Goal: Transaction & Acquisition: Purchase product/service

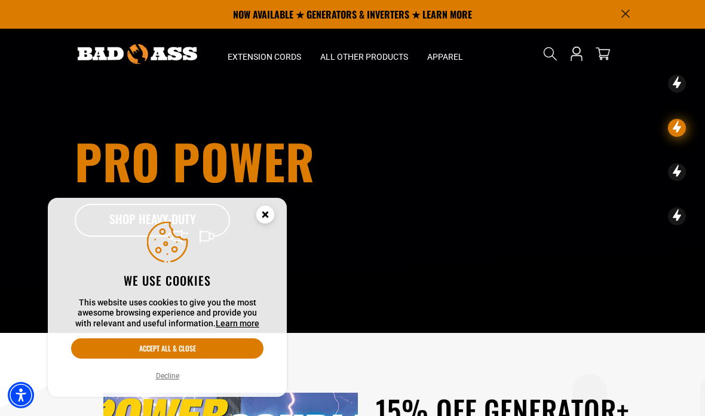
click at [169, 347] on button "Accept all & close" at bounding box center [167, 348] width 192 height 20
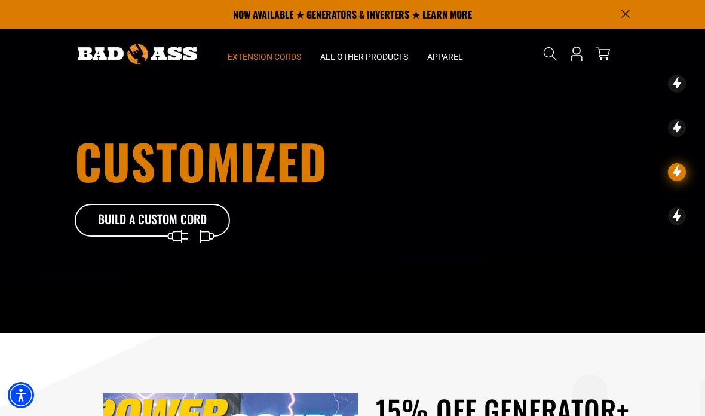
click at [273, 53] on span "Extension Cords" at bounding box center [265, 56] width 74 height 11
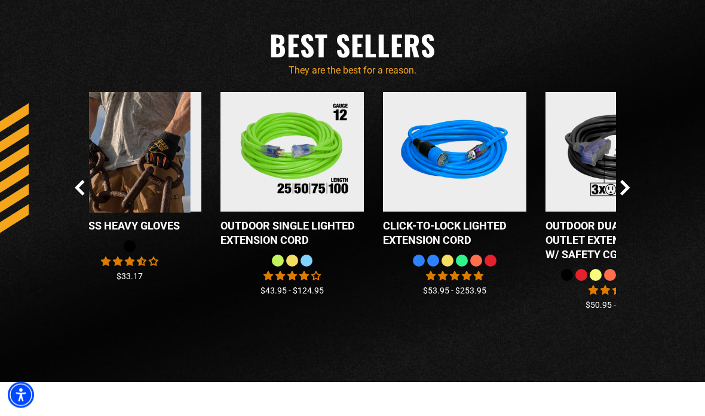
scroll to position [990, 0]
click at [622, 195] on icon "Next Slide" at bounding box center [625, 188] width 10 height 16
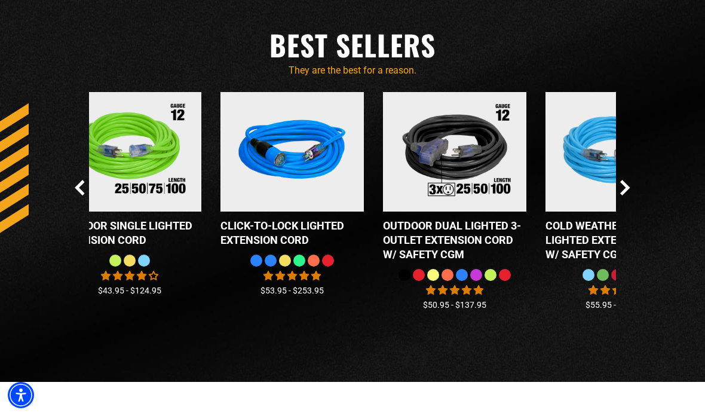
click at [620, 195] on icon "Next Slide" at bounding box center [625, 188] width 10 height 16
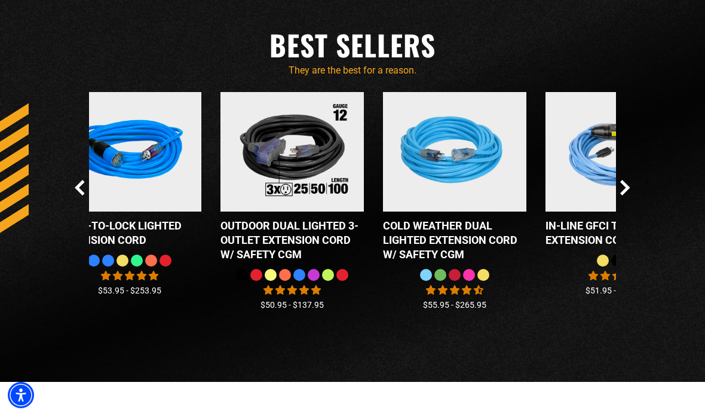
click at [626, 195] on icon "Next Slide" at bounding box center [625, 188] width 10 height 16
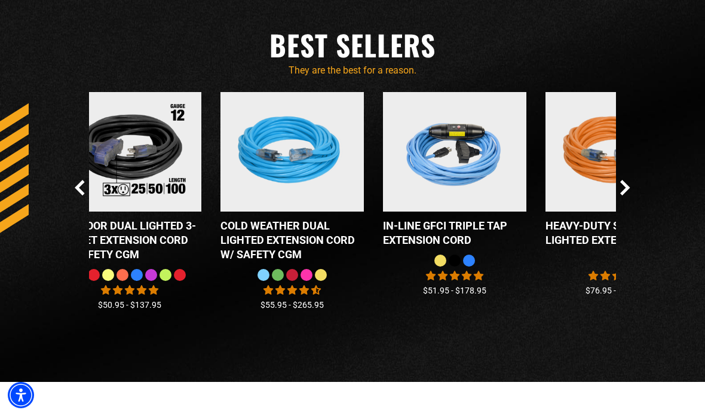
click at [625, 194] on icon "Next Slide" at bounding box center [625, 187] width 7 height 14
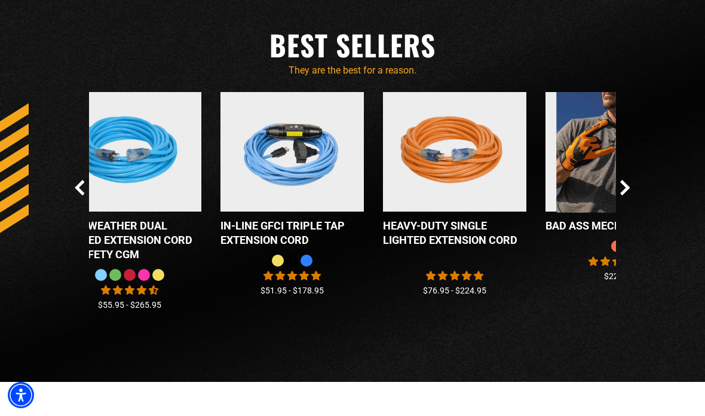
click at [627, 195] on icon "Next Slide" at bounding box center [625, 188] width 10 height 16
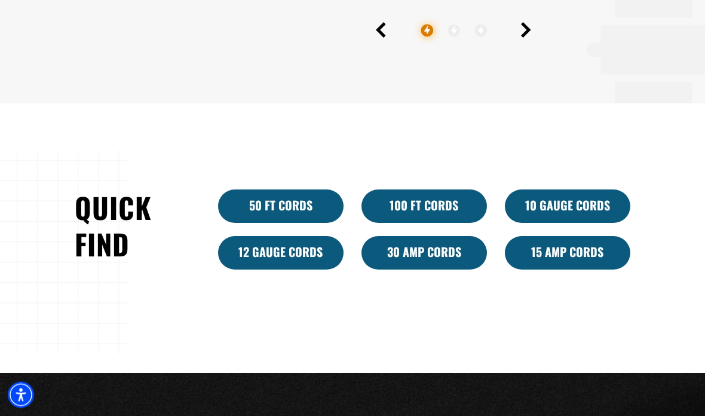
scroll to position [592, 0]
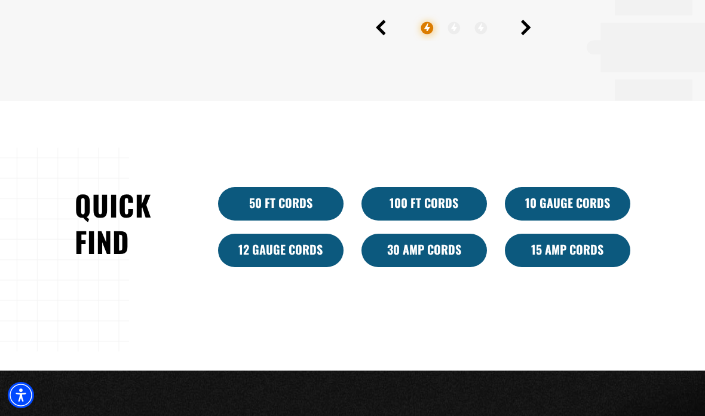
click at [282, 267] on link "12 Gauge Cords" at bounding box center [281, 250] width 126 height 33
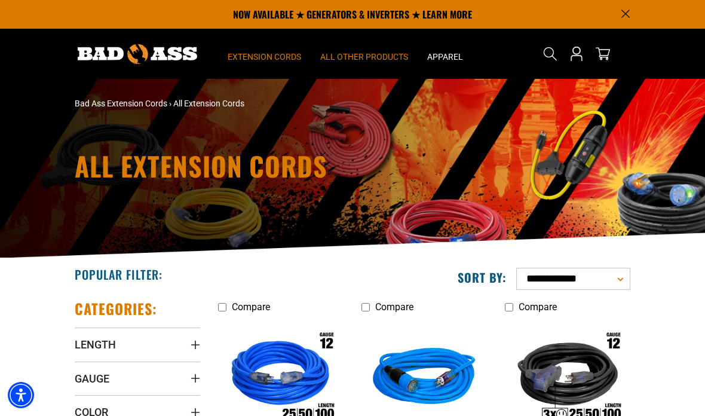
click at [369, 57] on span "All Other Products" at bounding box center [364, 56] width 88 height 11
click at [363, 58] on span "All Other Products" at bounding box center [364, 56] width 88 height 11
click at [369, 60] on span "All Other Products" at bounding box center [364, 56] width 88 height 11
click at [368, 60] on span "All Other Products" at bounding box center [364, 56] width 88 height 11
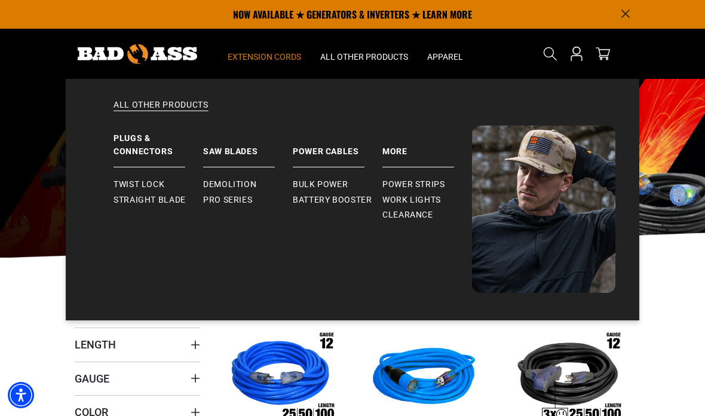
click at [408, 180] on span "Power Strips" at bounding box center [414, 184] width 63 height 11
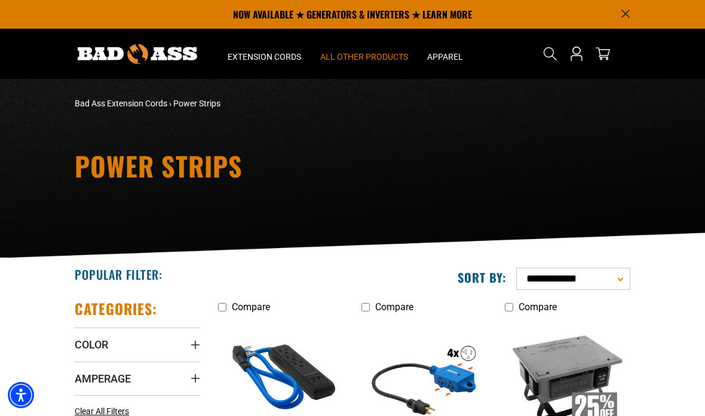
click at [375, 57] on span "All Other Products" at bounding box center [364, 56] width 88 height 11
click at [365, 59] on span "All Other Products" at bounding box center [364, 56] width 88 height 11
click at [371, 57] on span "All Other Products" at bounding box center [364, 56] width 88 height 11
click at [351, 62] on summary "All Other Products" at bounding box center [364, 54] width 107 height 50
click at [363, 55] on span "All Other Products" at bounding box center [364, 56] width 88 height 11
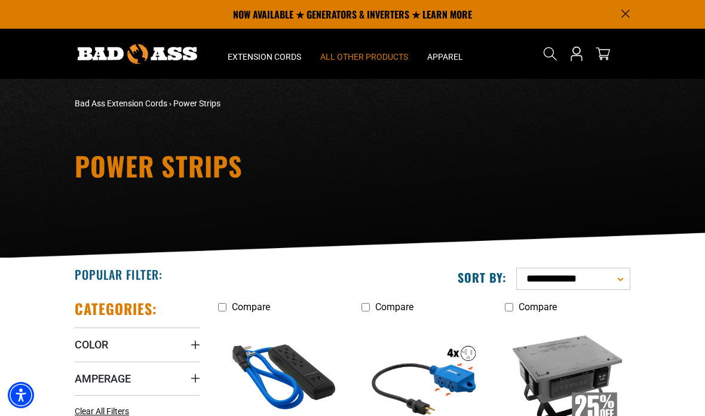
click at [371, 61] on span "All Other Products" at bounding box center [364, 56] width 88 height 11
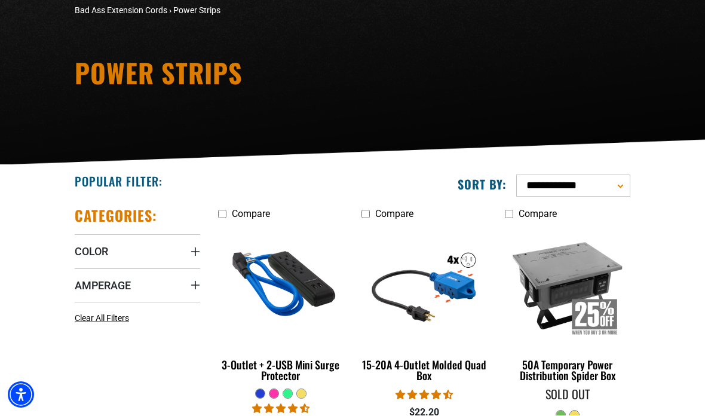
scroll to position [93, 0]
click at [114, 323] on link "Clear All Filters" at bounding box center [104, 318] width 59 height 13
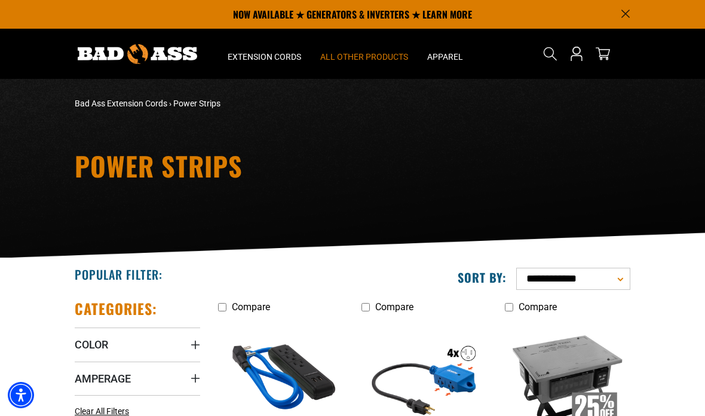
click at [368, 56] on span "All Other Products" at bounding box center [364, 56] width 88 height 11
click at [380, 58] on span "All Other Products" at bounding box center [364, 56] width 88 height 11
